Goal: Task Accomplishment & Management: Complete application form

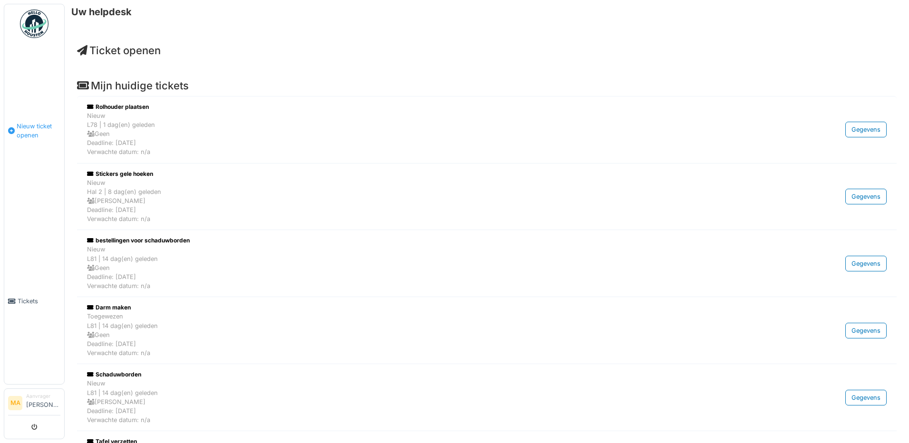
click at [25, 127] on span "Nieuw ticket openen" at bounding box center [39, 131] width 44 height 18
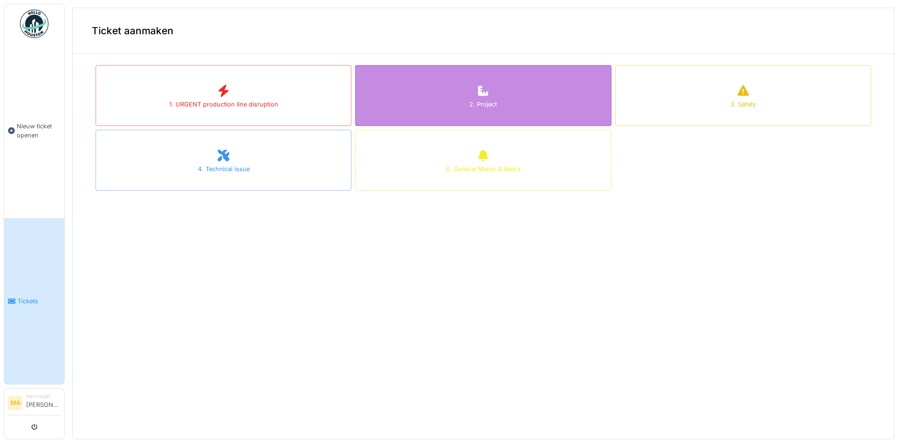
click at [504, 103] on div "2. Project" at bounding box center [483, 95] width 256 height 61
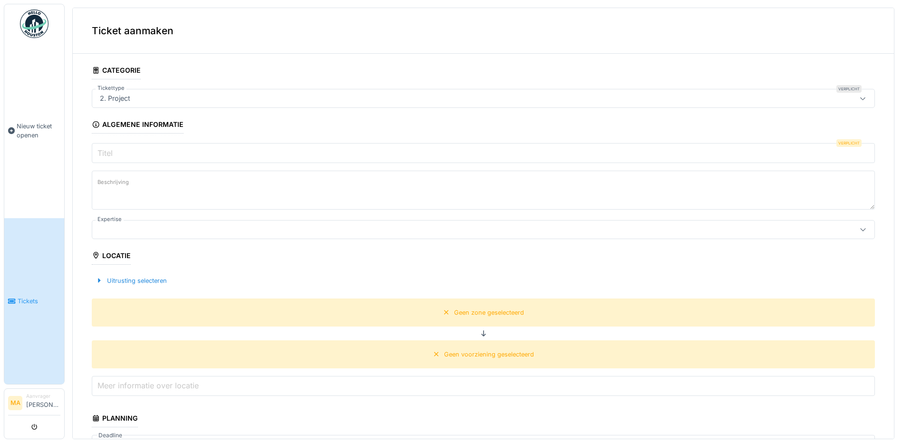
click at [124, 153] on input "Titel" at bounding box center [483, 153] width 783 height 20
